Goal: Task Accomplishment & Management: Use online tool/utility

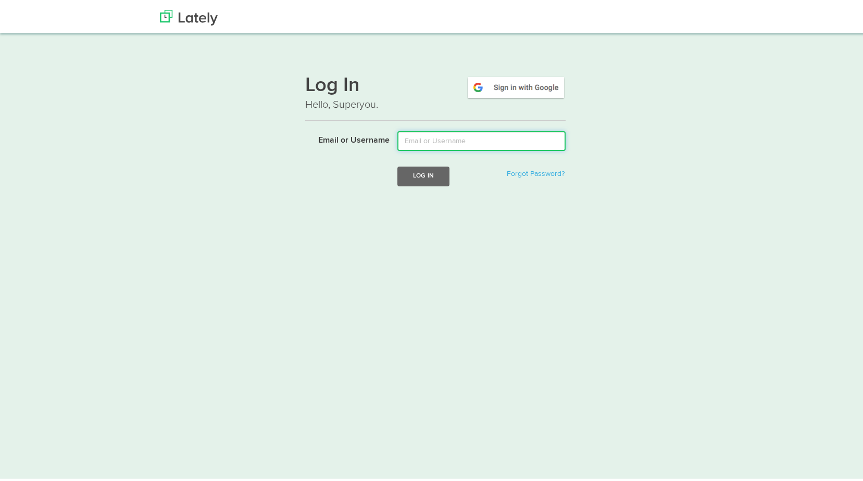
click at [424, 136] on input "Email or Username" at bounding box center [481, 139] width 168 height 20
type input "david@floridariskpartners.com"
click at [431, 177] on button "Log In" at bounding box center [423, 174] width 52 height 19
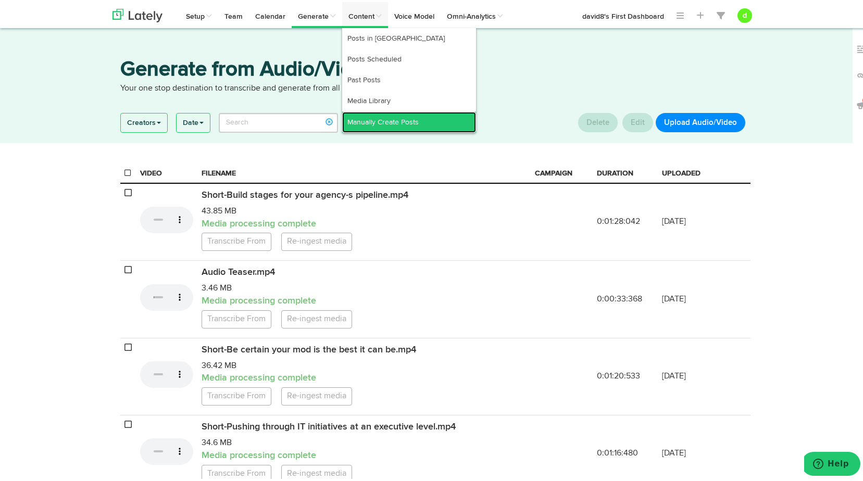
click at [376, 116] on link "Manually Create Posts" at bounding box center [409, 120] width 134 height 21
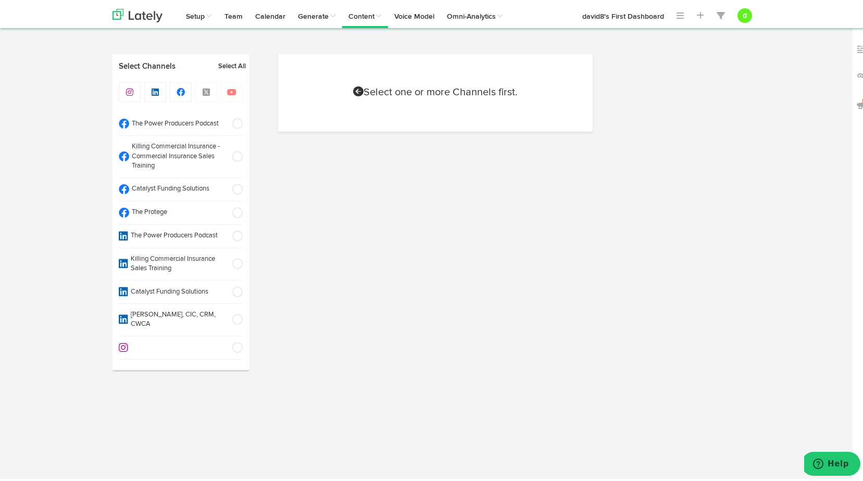
click at [234, 208] on span at bounding box center [234, 211] width 17 height 10
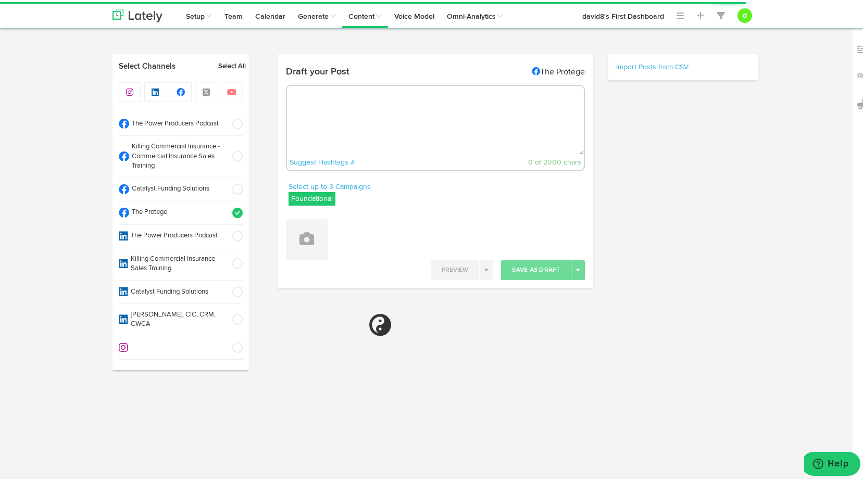
radio input "true"
select select "40"
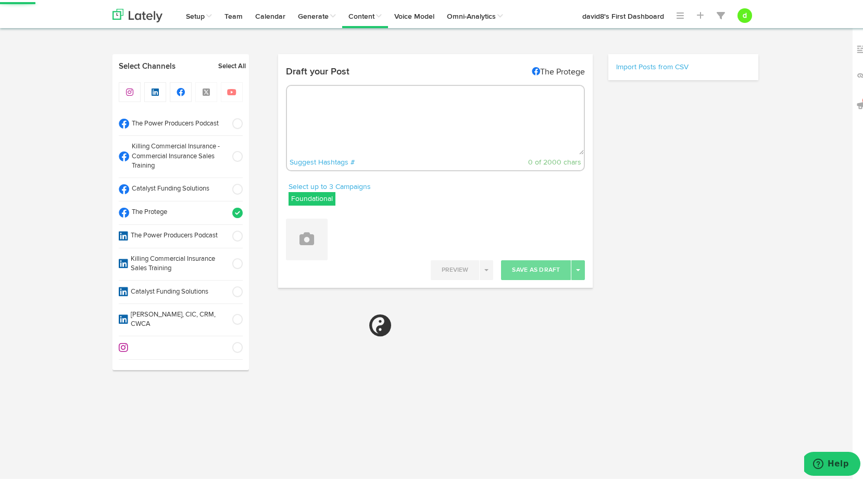
click at [348, 115] on textarea at bounding box center [435, 118] width 297 height 69
paste textarea ""Stop chasing buzzwords—focus on building tech + people ecosystems that actuall…"
type textarea ""Stop chasing buzzwords—focus on building tech + people ecosystems that actuall…"
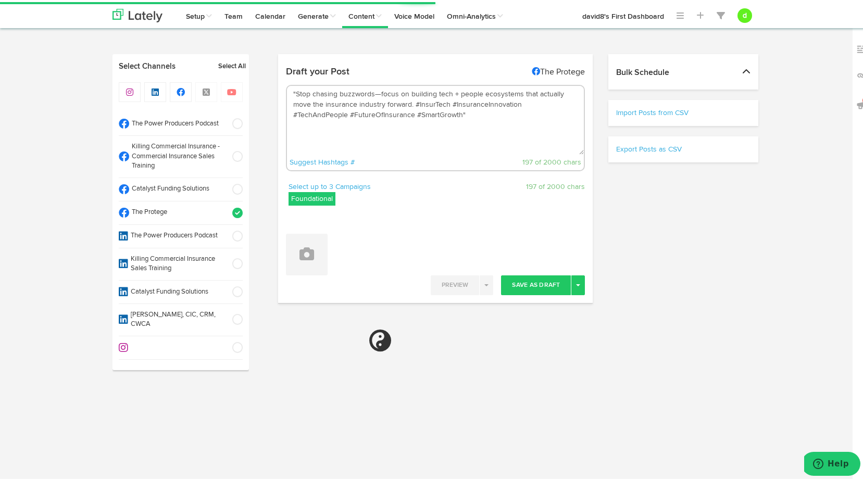
select select "11"
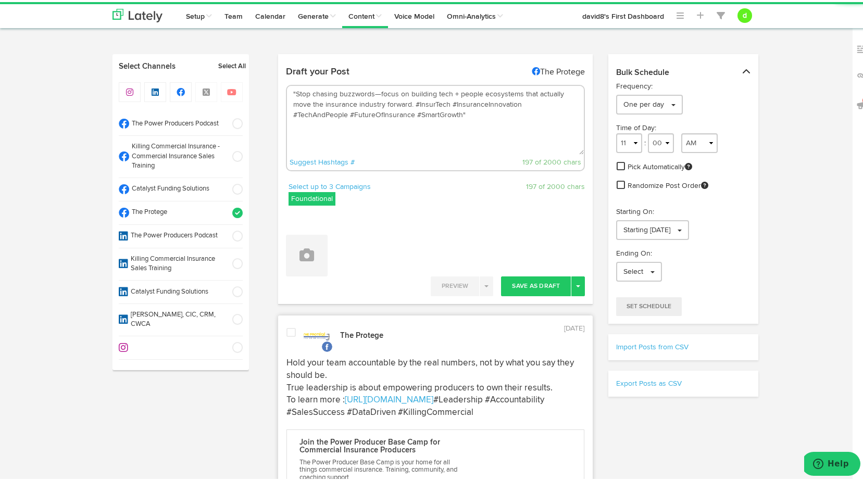
click at [329, 199] on label "Foundational" at bounding box center [312, 197] width 47 height 14
drag, startPoint x: 290, startPoint y: 215, endPoint x: 294, endPoint y: 226, distance: 11.7
click at [292, 215] on icon at bounding box center [295, 216] width 6 height 7
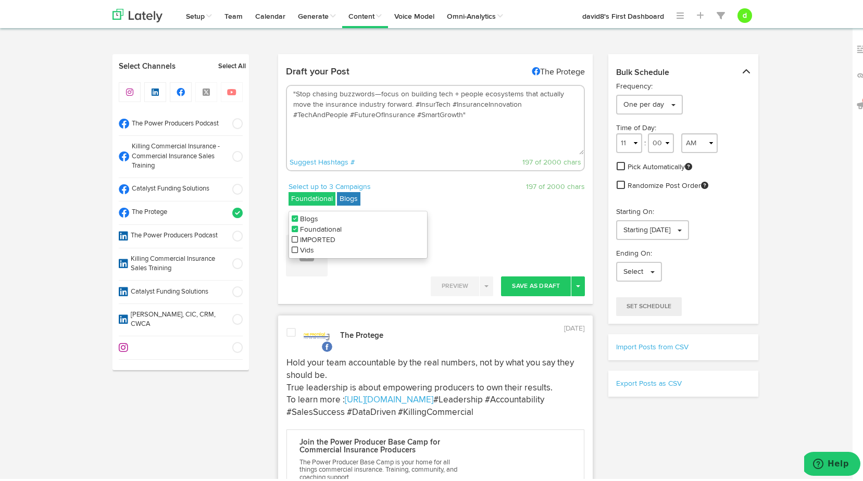
drag, startPoint x: 289, startPoint y: 228, endPoint x: 317, endPoint y: 211, distance: 32.0
click at [292, 228] on icon at bounding box center [295, 226] width 6 height 7
click at [486, 215] on div at bounding box center [435, 213] width 299 height 8
click at [409, 100] on textarea ""Stop chasing buzzwords—focus on building tech + people ecosystems that actuall…" at bounding box center [435, 118] width 297 height 69
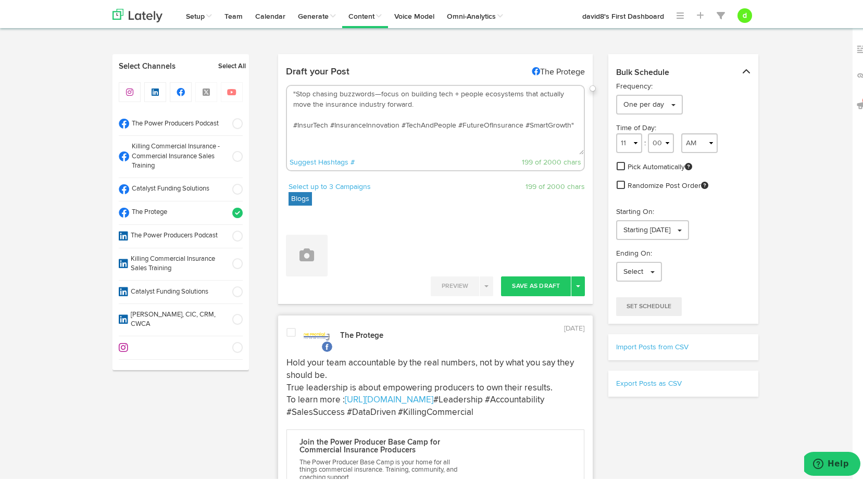
click at [291, 90] on textarea ""Stop chasing buzzwords—focus on building tech + people ecosystems that actuall…" at bounding box center [435, 118] width 297 height 69
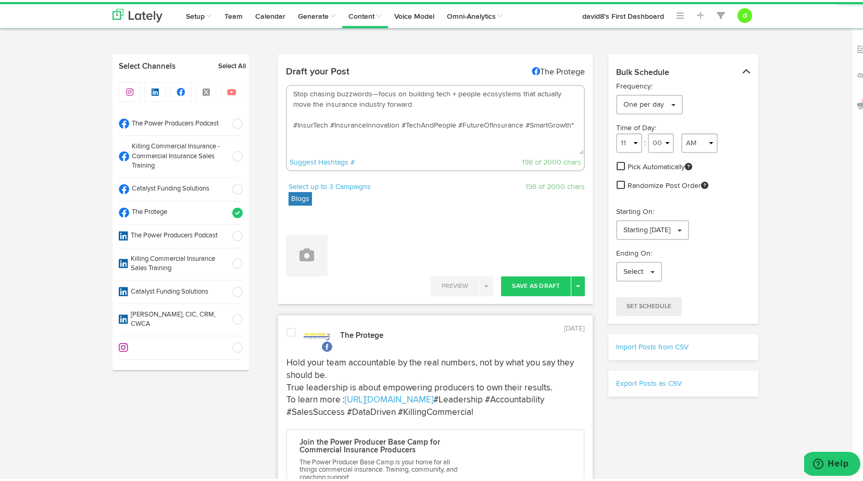
click at [568, 124] on textarea "Stop chasing buzzwords—focus on building tech + people ecosystems that actually…" at bounding box center [435, 118] width 297 height 69
click at [364, 114] on textarea "Stop chasing buzzwords—focus on building tech + people ecosystems that actually…" at bounding box center [435, 118] width 297 height 69
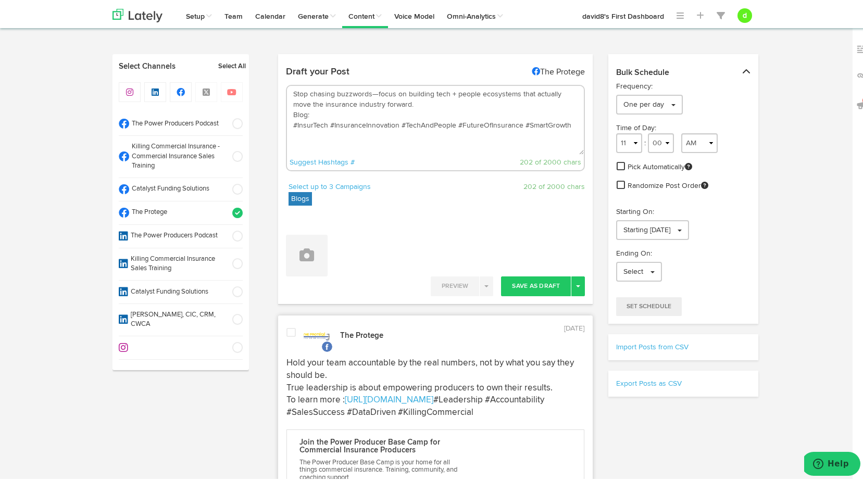
paste textarea "[URL][DOMAIN_NAME]"
type textarea "Stop chasing buzzwords—focus on building tech + people ecosystems that actually…"
click at [509, 283] on button "Save As Draft" at bounding box center [536, 284] width 70 height 20
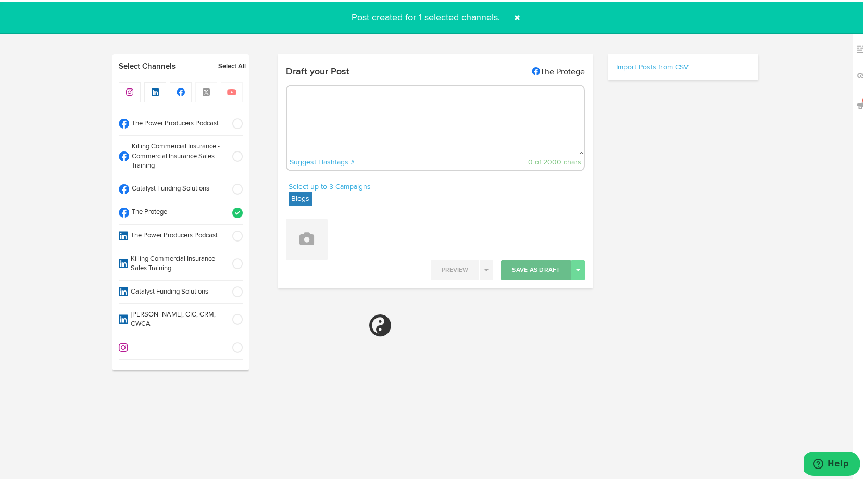
select select "11"
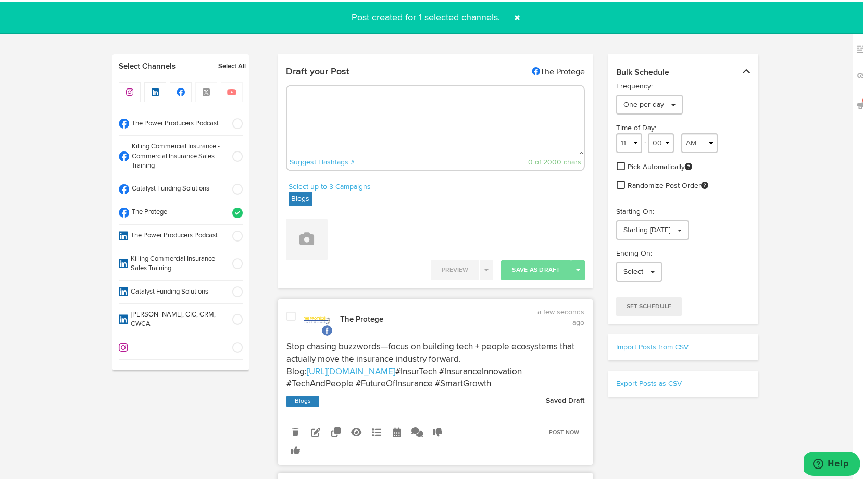
click at [286, 311] on span at bounding box center [290, 314] width 9 height 10
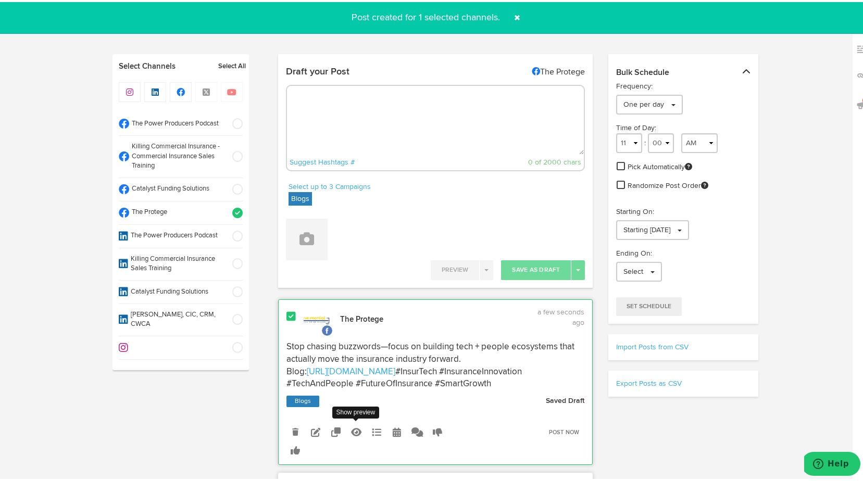
click at [351, 435] on icon at bounding box center [356, 429] width 10 height 9
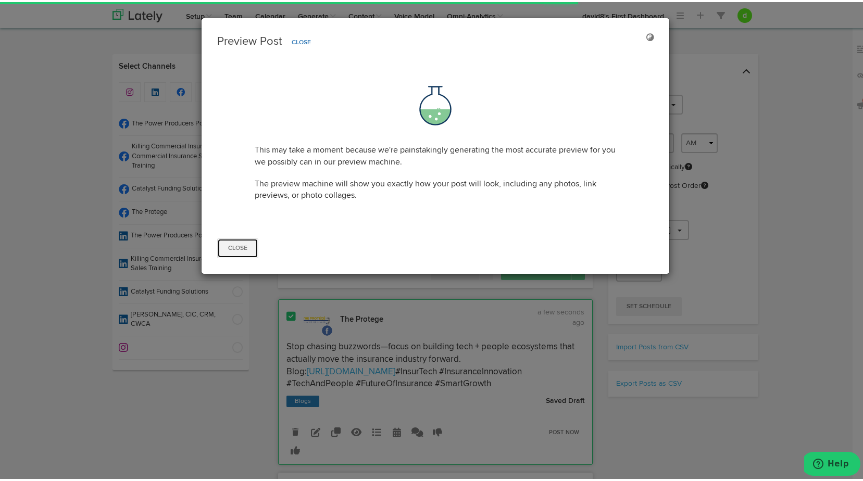
click at [231, 249] on button "Close" at bounding box center [237, 246] width 41 height 20
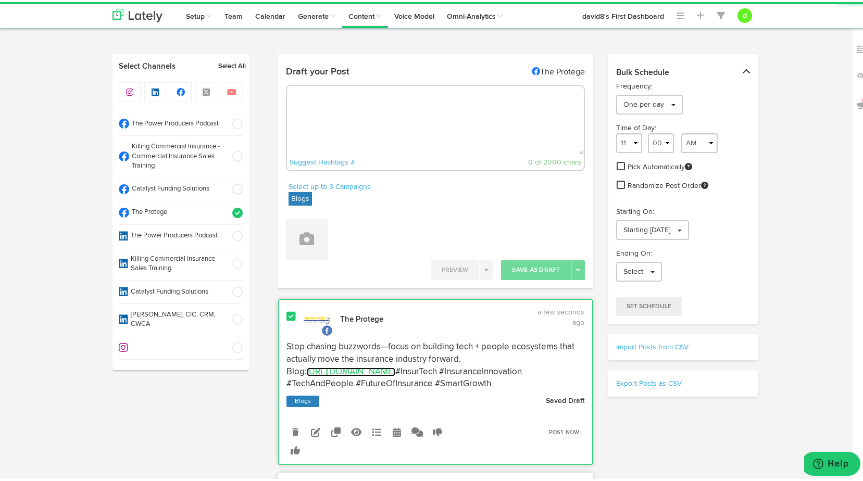
click at [382, 368] on link "[URL][DOMAIN_NAME]" at bounding box center [351, 370] width 89 height 9
